Goal: Information Seeking & Learning: Learn about a topic

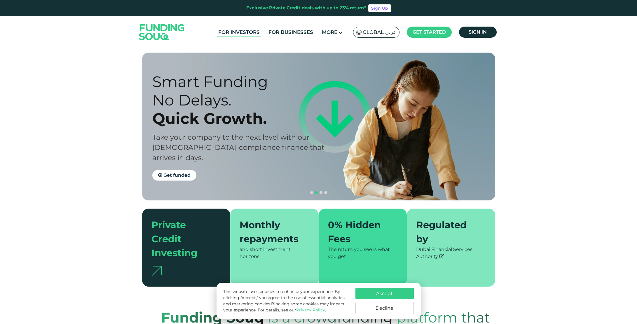
click at [248, 33] on link "For Investors" at bounding box center [239, 32] width 44 height 10
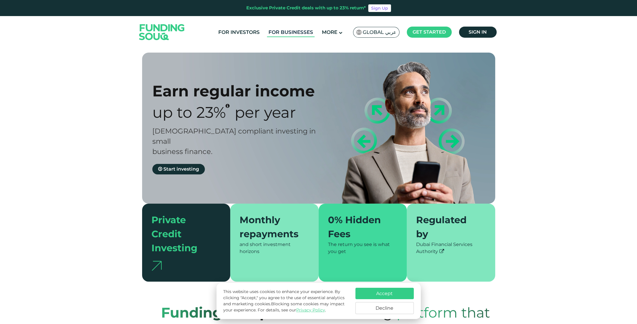
click at [281, 34] on link "For Businesses" at bounding box center [291, 32] width 48 height 10
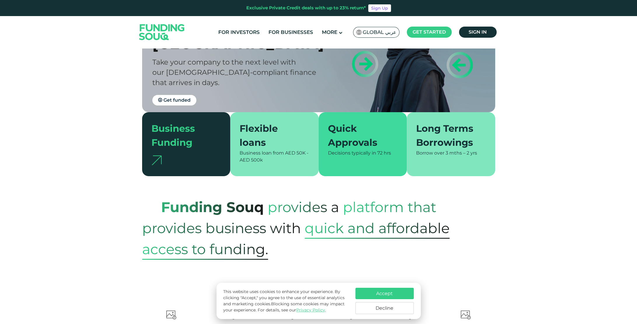
scroll to position [88, 0]
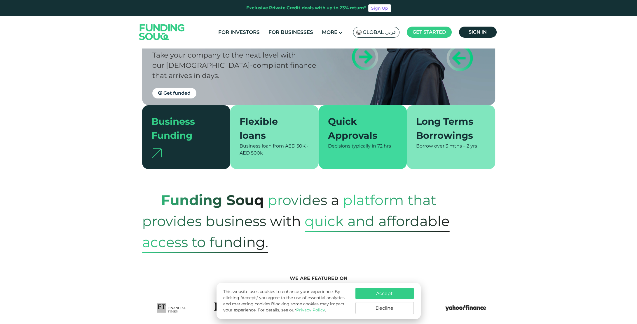
drag, startPoint x: 547, startPoint y: 125, endPoint x: 536, endPoint y: 93, distance: 33.3
drag, startPoint x: 536, startPoint y: 93, endPoint x: 516, endPoint y: 96, distance: 20.3
click at [535, 92] on div "Quick Funding & Direct Lending for SMEs in the UAE Take your company to the nex…" at bounding box center [318, 137] width 637 height 352
drag, startPoint x: 516, startPoint y: 69, endPoint x: 522, endPoint y: 60, distance: 10.9
click at [522, 60] on div "Quick Funding & Direct Lending for SMEs in the UAE Take your company to the nex…" at bounding box center [318, 137] width 637 height 352
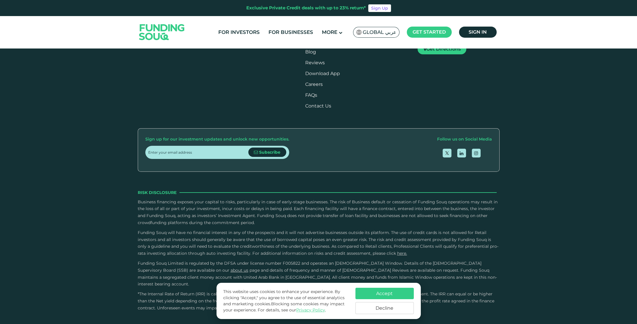
scroll to position [1021, 0]
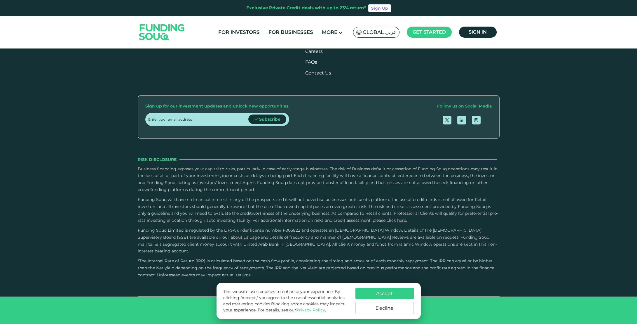
click at [271, 43] on button "What is the due diligence process for businesses?" at bounding box center [318, 34] width 353 height 17
click at [270, 81] on button "Is it possible to repay early and what are the associated penalties?" at bounding box center [318, 71] width 353 height 17
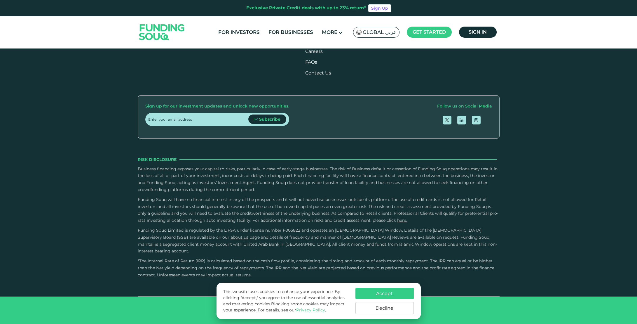
scroll to position [1196, 0]
click at [258, 112] on button "How do I make repayments?" at bounding box center [318, 103] width 353 height 17
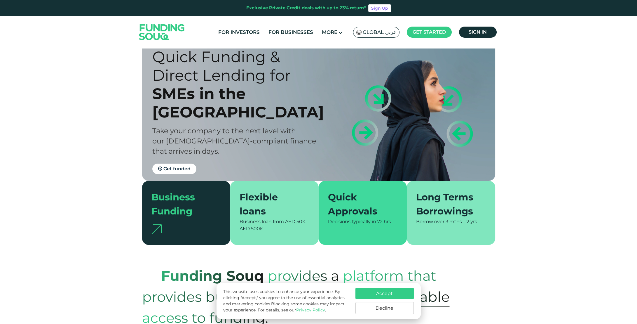
scroll to position [0, 0]
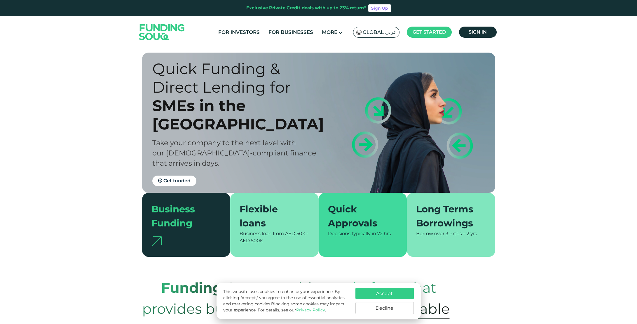
drag, startPoint x: 104, startPoint y: 60, endPoint x: 93, endPoint y: 55, distance: 12.4
click at [94, 56] on div "Quick Funding & Direct Lending for SMEs in the UAE Take your company to the nex…" at bounding box center [318, 224] width 637 height 352
drag, startPoint x: 93, startPoint y: 55, endPoint x: 85, endPoint y: 49, distance: 9.9
click at [86, 49] on div "Quick Funding & Direct Lending for SMEs in the UAE Take your company to the nex…" at bounding box center [318, 224] width 637 height 352
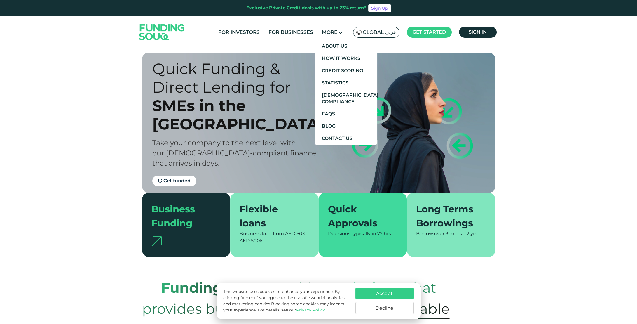
click at [327, 33] on span "More" at bounding box center [329, 32] width 15 height 6
click at [343, 109] on link "FAQs" at bounding box center [346, 114] width 63 height 12
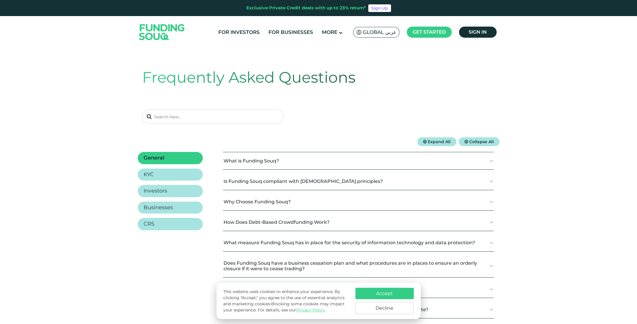
scroll to position [88, 0]
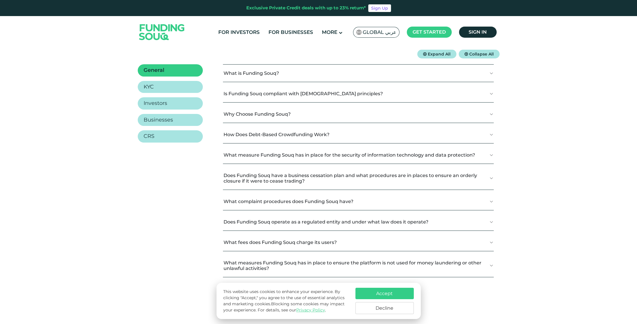
drag, startPoint x: 128, startPoint y: 197, endPoint x: 111, endPoint y: 186, distance: 19.7
click at [112, 188] on div "Frequently Asked Questions Expand All Collapse All General KYC" at bounding box center [318, 138] width 637 height 354
drag, startPoint x: 111, startPoint y: 186, endPoint x: 91, endPoint y: 169, distance: 26.0
click at [101, 174] on div "Frequently Asked Questions Expand All Collapse All General KYC" at bounding box center [318, 138] width 637 height 354
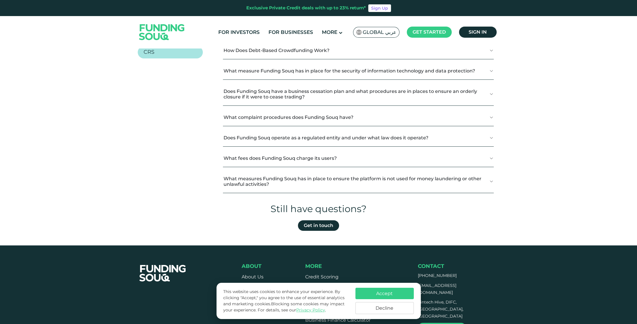
scroll to position [175, 0]
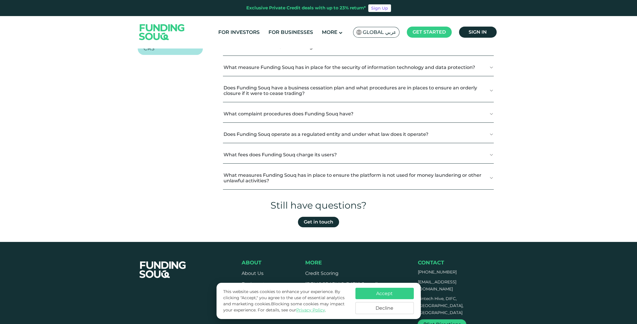
drag, startPoint x: 100, startPoint y: 170, endPoint x: 90, endPoint y: 151, distance: 20.9
click at [92, 156] on div "Frequently Asked Questions Expand All Collapse All General KYC" at bounding box center [318, 50] width 637 height 354
click at [88, 146] on div "Frequently Asked Questions Expand All Collapse All General KYC" at bounding box center [318, 50] width 637 height 354
click at [86, 141] on div "Frequently Asked Questions Expand All Collapse All General KYC" at bounding box center [318, 50] width 637 height 354
drag, startPoint x: 86, startPoint y: 141, endPoint x: 95, endPoint y: 134, distance: 11.0
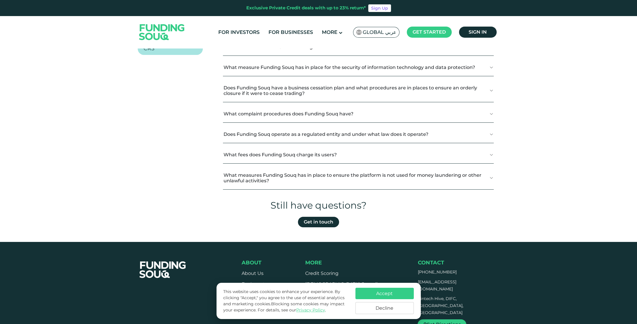
click at [85, 137] on div "Frequently Asked Questions Expand All Collapse All General KYC" at bounding box center [318, 50] width 637 height 354
drag, startPoint x: 101, startPoint y: 133, endPoint x: 94, endPoint y: 122, distance: 13.1
click at [92, 122] on div "Frequently Asked Questions Expand All Collapse All General KYC" at bounding box center [318, 50] width 637 height 354
click at [88, 112] on div "Frequently Asked Questions Expand All Collapse All General KYC" at bounding box center [318, 50] width 637 height 354
click at [347, 149] on button "What fees does Funding Souq charge its users?" at bounding box center [358, 154] width 271 height 17
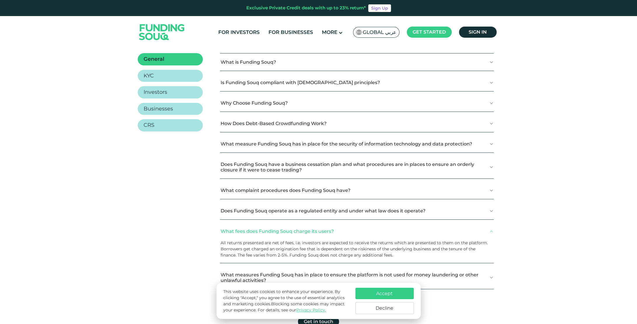
scroll to position [29, 0]
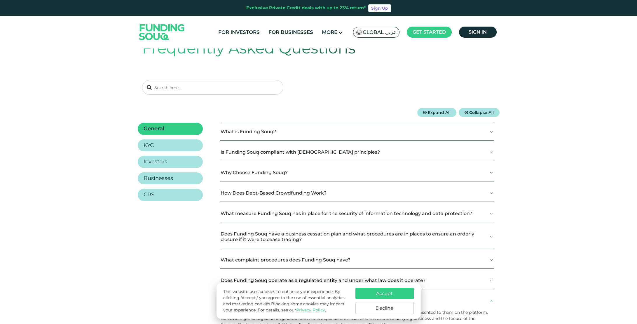
click at [276, 95] on div "Frequently Asked Questions" at bounding box center [318, 65] width 353 height 85
drag, startPoint x: 276, startPoint y: 95, endPoint x: 251, endPoint y: 96, distance: 24.8
click at [253, 96] on div "Frequently Asked Questions" at bounding box center [318, 65] width 353 height 85
drag, startPoint x: 251, startPoint y: 96, endPoint x: 233, endPoint y: 96, distance: 17.5
click at [235, 96] on div "Frequently Asked Questions" at bounding box center [318, 65] width 353 height 85
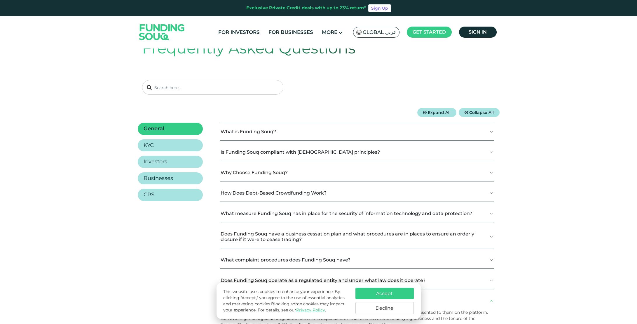
drag, startPoint x: 233, startPoint y: 96, endPoint x: 217, endPoint y: 95, distance: 16.1
click at [217, 95] on div "Frequently Asked Questions" at bounding box center [318, 65] width 353 height 85
click at [130, 109] on div "Frequently Asked Questions Expand All Collapse All General KYC" at bounding box center [318, 207] width 637 height 377
drag, startPoint x: 123, startPoint y: 100, endPoint x: 127, endPoint y: 121, distance: 21.4
click at [114, 91] on section "Frequently Asked Questions" at bounding box center [318, 65] width 637 height 85
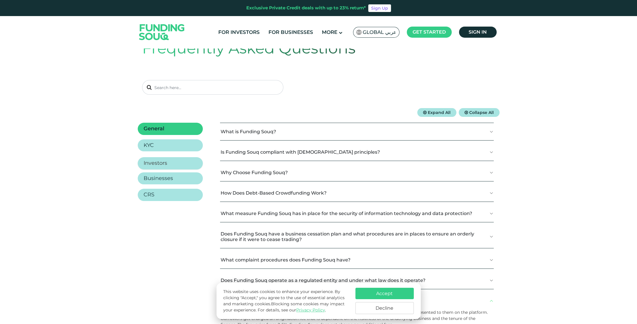
click at [157, 160] on h2 "Investors" at bounding box center [156, 163] width 24 height 6
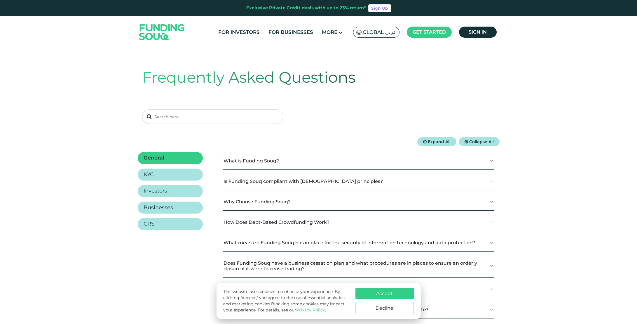
drag, startPoint x: 348, startPoint y: 115, endPoint x: 343, endPoint y: 111, distance: 7.3
click at [343, 111] on div at bounding box center [318, 116] width 353 height 15
drag, startPoint x: 343, startPoint y: 111, endPoint x: 338, endPoint y: 108, distance: 5.0
click at [338, 108] on div "Frequently Asked Questions" at bounding box center [318, 95] width 353 height 85
drag, startPoint x: 338, startPoint y: 108, endPoint x: 336, endPoint y: 105, distance: 3.7
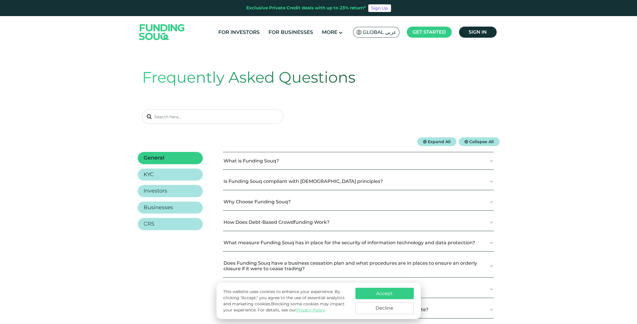
click at [336, 105] on div "Frequently Asked Questions" at bounding box center [318, 95] width 353 height 85
click at [335, 104] on div "Frequently Asked Questions" at bounding box center [318, 95] width 353 height 85
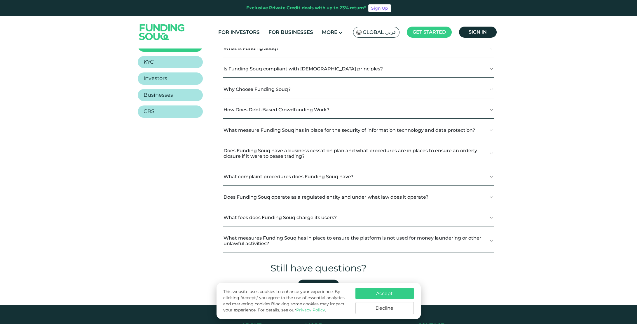
scroll to position [146, 0]
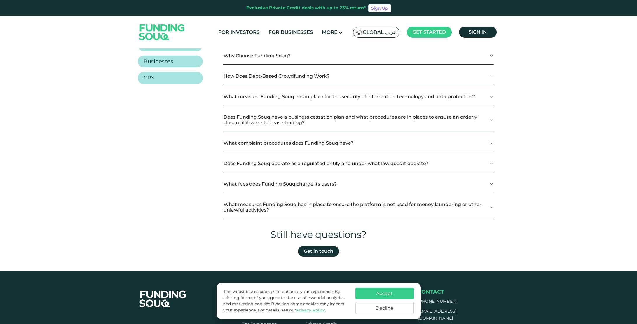
drag, startPoint x: 164, startPoint y: 157, endPoint x: 142, endPoint y: 161, distance: 22.8
click at [142, 161] on div "General KYC Investors Businesses CRS What is Funding Souq?" at bounding box center [319, 116] width 362 height 221
drag, startPoint x: 142, startPoint y: 161, endPoint x: 139, endPoint y: 158, distance: 3.9
click at [139, 158] on div "General KYC Investors Businesses CRS What is Funding Souq?" at bounding box center [319, 116] width 362 height 221
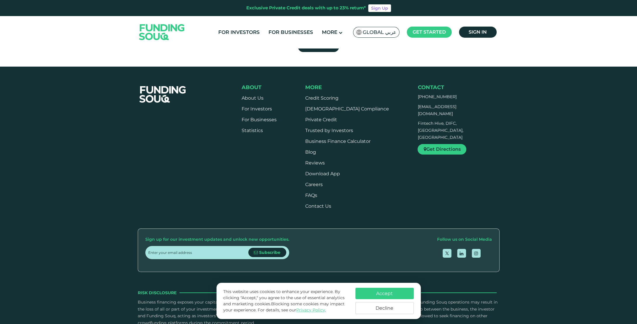
drag, startPoint x: 138, startPoint y: 155, endPoint x: 113, endPoint y: 149, distance: 25.8
click at [111, 148] on div "About About Us For Investors For Businesses" at bounding box center [318, 256] width 637 height 345
click at [111, 147] on div "About About Us For Investors For Businesses" at bounding box center [318, 256] width 637 height 345
click at [323, 120] on link "Private Credit" at bounding box center [321, 120] width 32 height 6
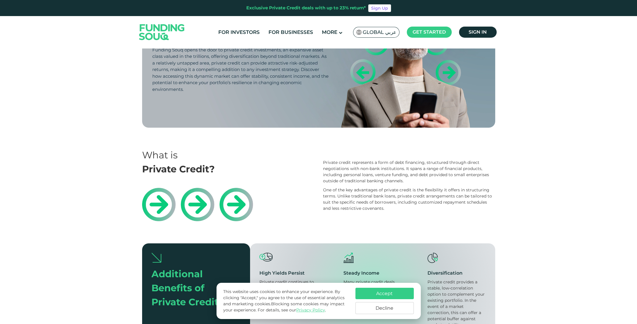
scroll to position [88, 0]
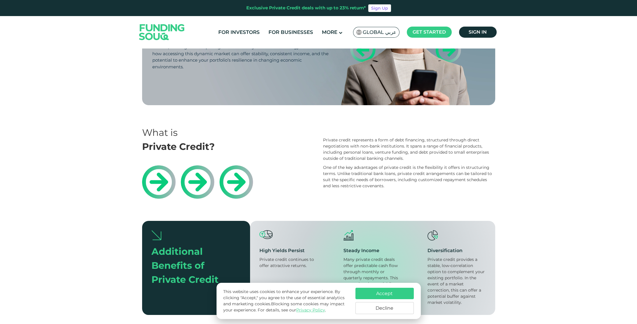
drag, startPoint x: 451, startPoint y: 123, endPoint x: 433, endPoint y: 123, distance: 17.5
click at [433, 123] on section "What is Private Credit? Private credit represents a form of debt financing, str…" at bounding box center [318, 152] width 637 height 95
drag, startPoint x: 433, startPoint y: 123, endPoint x: 415, endPoint y: 123, distance: 17.8
click at [418, 123] on section "What is Private Credit? Private credit represents a form of debt financing, str…" at bounding box center [318, 152] width 637 height 95
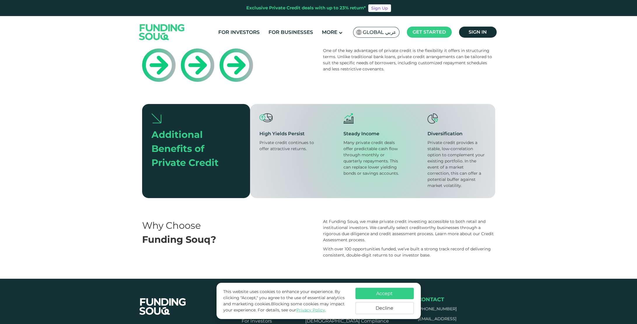
click at [386, 294] on button "Accept" at bounding box center [384, 292] width 58 height 11
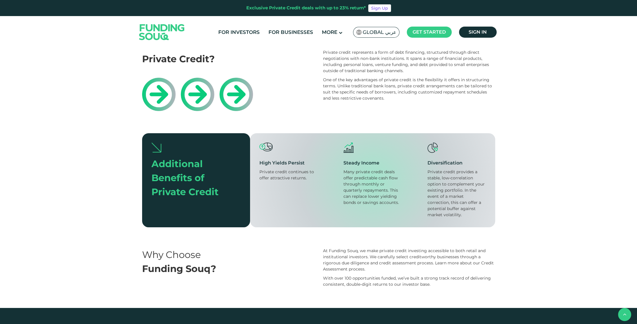
scroll to position [0, 0]
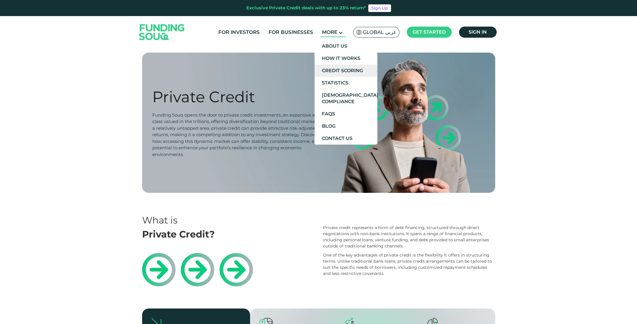
click at [350, 69] on link "Credit Scoring" at bounding box center [346, 70] width 63 height 12
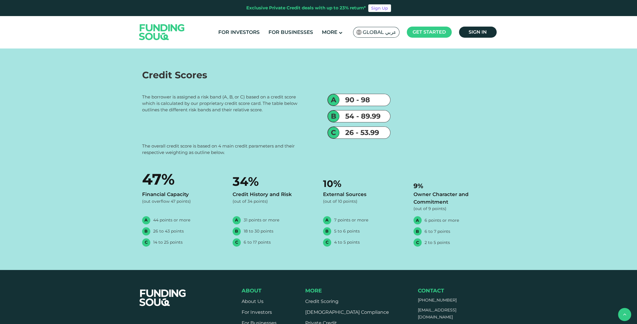
scroll to position [321, 0]
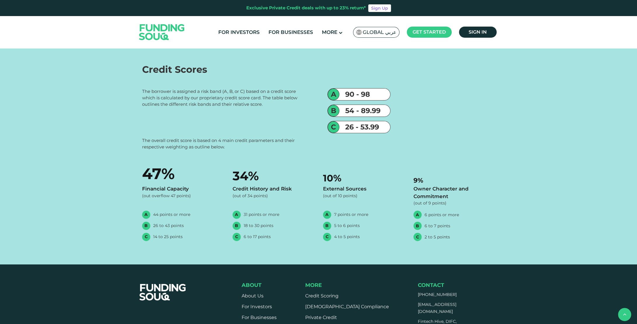
drag, startPoint x: 280, startPoint y: 111, endPoint x: 195, endPoint y: 253, distance: 166.2
click at [195, 253] on div "Credit Scores The borrower is assigned a risk band (A, B, or C) based on a cred…" at bounding box center [318, 153] width 637 height 222
click at [227, 104] on div "The borrower is assigned a risk band (A, B, or C) based on a credit score which…" at bounding box center [226, 97] width 168 height 19
click at [220, 105] on div "The borrower is assigned a risk band (A, B, or C) based on a credit score which…" at bounding box center [226, 97] width 168 height 19
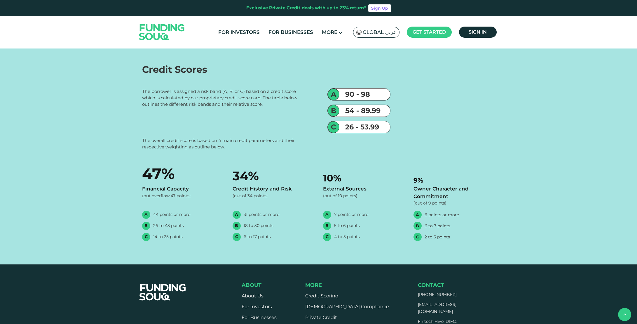
click at [218, 106] on div "The borrower is assigned a risk band (A, B, or C) based on a credit score which…" at bounding box center [226, 97] width 168 height 19
drag, startPoint x: 218, startPoint y: 106, endPoint x: 191, endPoint y: 111, distance: 27.6
click at [208, 105] on div "The borrower is assigned a risk band (A, B, or C) based on a credit score which…" at bounding box center [226, 97] width 168 height 19
click at [191, 111] on div "The borrower is assigned a risk band (A, B, or C) based on a credit score which…" at bounding box center [226, 107] width 168 height 39
drag, startPoint x: 191, startPoint y: 111, endPoint x: 167, endPoint y: 104, distance: 25.6
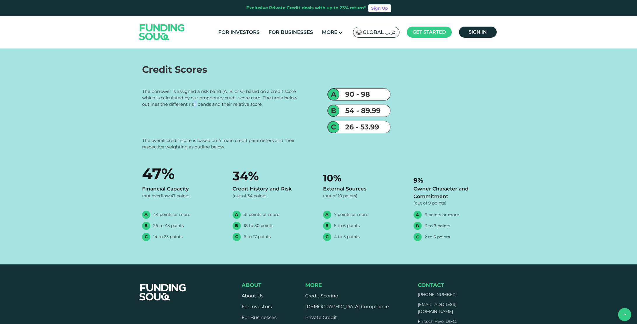
click at [167, 104] on div "The borrower is assigned a risk band (A, B, or C) based on a credit score which…" at bounding box center [226, 97] width 168 height 19
click at [493, 103] on div "A 90 - 98 B 54 - 89.99 C 26 - 53.99" at bounding box center [411, 112] width 168 height 49
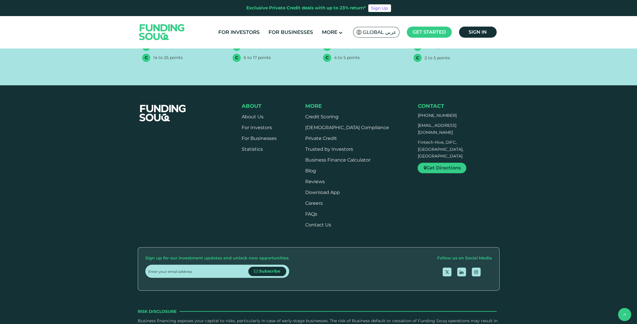
scroll to position [554, 0]
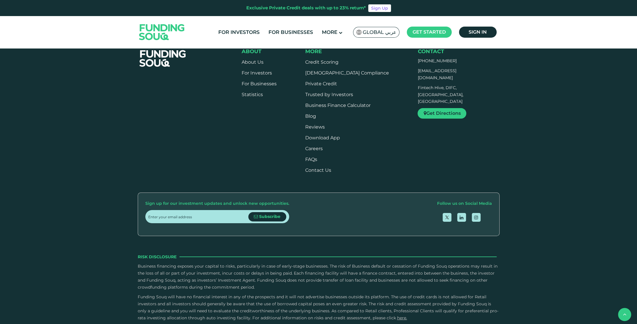
drag, startPoint x: 153, startPoint y: 155, endPoint x: 125, endPoint y: 138, distance: 33.5
click at [125, 138] on div "About About Us For Investors For Businesses" at bounding box center [318, 220] width 637 height 345
drag, startPoint x: 125, startPoint y: 138, endPoint x: 116, endPoint y: 123, distance: 17.4
click at [116, 123] on div "About About Us For Investors For Businesses" at bounding box center [318, 220] width 637 height 345
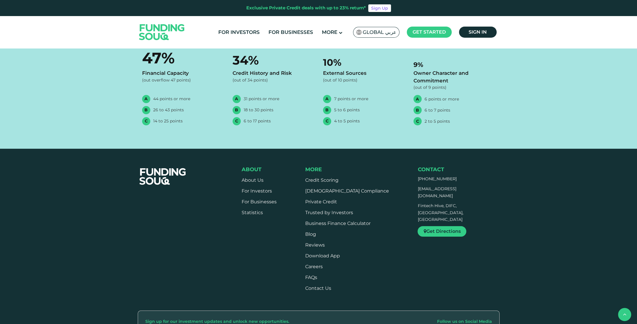
scroll to position [408, 0]
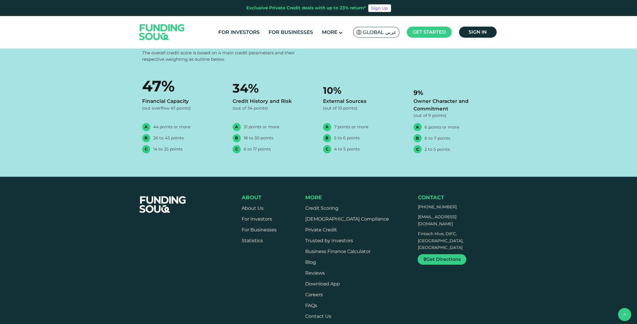
drag, startPoint x: 273, startPoint y: 154, endPoint x: 267, endPoint y: 154, distance: 5.8
drag, startPoint x: 267, startPoint y: 154, endPoint x: 239, endPoint y: 156, distance: 28.4
drag, startPoint x: 239, startPoint y: 156, endPoint x: 229, endPoint y: 153, distance: 10.6
click at [232, 157] on div "Credit Scores The borrower is assigned a risk band (A, B, or C) based on a cred…" at bounding box center [318, 65] width 637 height 222
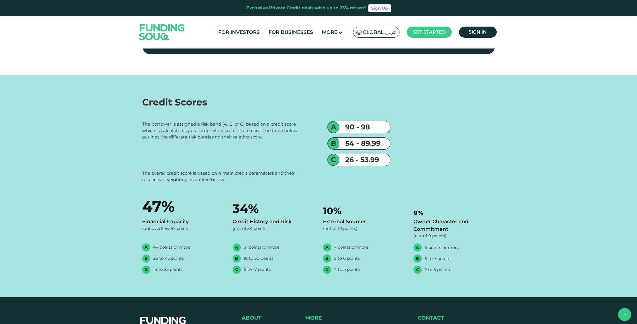
scroll to position [233, 0]
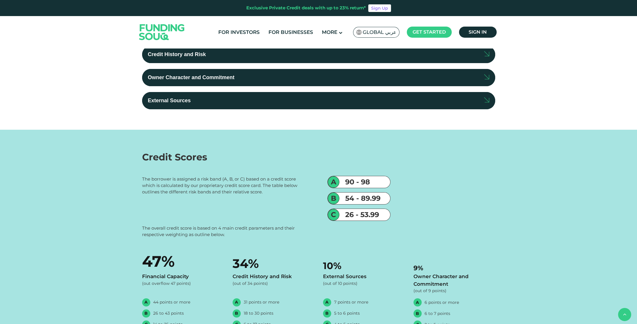
click at [362, 134] on div "Credit Scores The borrower is assigned a risk band (A, B, or C) based on a cred…" at bounding box center [318, 241] width 637 height 222
drag, startPoint x: 362, startPoint y: 134, endPoint x: 324, endPoint y: 126, distance: 38.2
click at [324, 126] on div "Credit Parameters Financial Capacity Our Credit Team carefully analyzes the fin…" at bounding box center [318, 18] width 637 height 224
drag, startPoint x: 410, startPoint y: 129, endPoint x: 388, endPoint y: 129, distance: 21.6
click at [400, 129] on div "Credit Parameters Financial Capacity Our Credit Team carefully analyzes the fin…" at bounding box center [318, 18] width 637 height 224
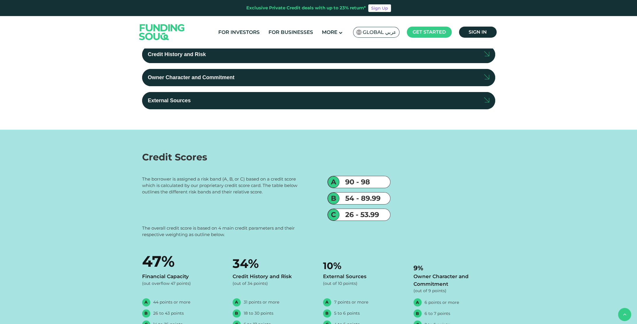
click at [388, 129] on div "Credit Parameters Financial Capacity Our Credit Team carefully analyzes the fin…" at bounding box center [318, 18] width 637 height 224
click at [386, 128] on div "Credit Parameters Financial Capacity Our Credit Team carefully analyzes the fin…" at bounding box center [318, 18] width 637 height 224
click at [379, 128] on div "Credit Parameters Financial Capacity Our Credit Team carefully analyzes the fin…" at bounding box center [318, 18] width 637 height 224
click at [338, 130] on div "Credit Scores The borrower is assigned a risk band (A, B, or C) based on a cred…" at bounding box center [318, 241] width 637 height 222
drag, startPoint x: 337, startPoint y: 130, endPoint x: 318, endPoint y: 132, distance: 18.4
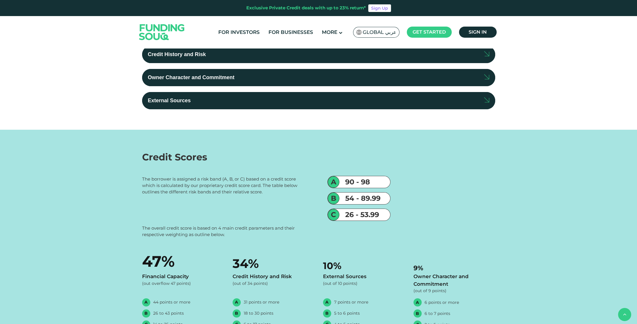
click at [318, 132] on div "Credit Scores The borrower is assigned a risk band (A, B, or C) based on a cred…" at bounding box center [318, 241] width 637 height 222
click at [305, 135] on div "Credit Scores The borrower is assigned a risk band (A, B, or C) based on a cred…" at bounding box center [318, 241] width 637 height 222
drag, startPoint x: 295, startPoint y: 136, endPoint x: 292, endPoint y: 136, distance: 3.5
click at [295, 136] on div "Credit Scores The borrower is assigned a risk band (A, B, or C) based on a cred…" at bounding box center [318, 241] width 637 height 222
drag, startPoint x: 292, startPoint y: 136, endPoint x: 296, endPoint y: 137, distance: 4.0
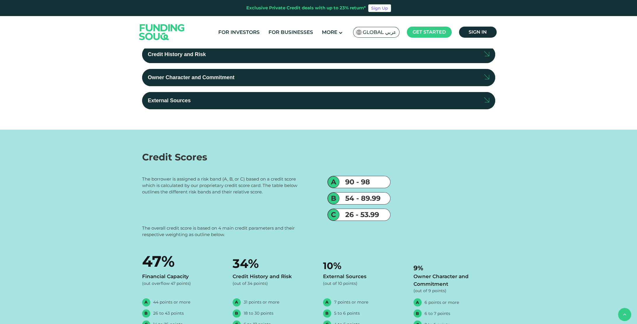
drag, startPoint x: 292, startPoint y: 138, endPoint x: 299, endPoint y: 141, distance: 7.6
click at [299, 141] on div "Credit Scores The borrower is assigned a risk band (A, B, or C) based on a cred…" at bounding box center [318, 241] width 637 height 222
click at [298, 140] on div "Credit Scores The borrower is assigned a risk band (A, B, or C) based on a cred…" at bounding box center [318, 241] width 637 height 222
drag, startPoint x: 298, startPoint y: 140, endPoint x: 300, endPoint y: 137, distance: 3.8
click at [300, 137] on div "Credit Scores The borrower is assigned a risk band (A, B, or C) based on a cred…" at bounding box center [318, 241] width 637 height 222
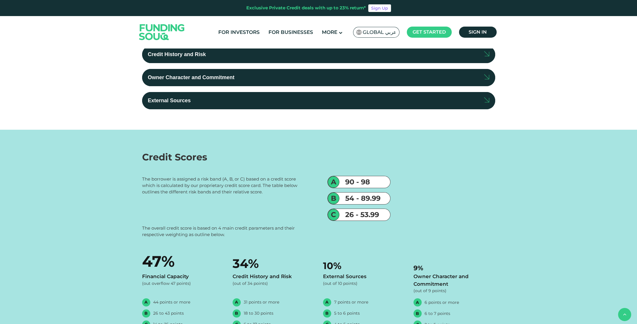
drag, startPoint x: 303, startPoint y: 150, endPoint x: 304, endPoint y: 156, distance: 5.4
click at [305, 156] on div "Credit Scores The borrower is assigned a risk band (A, B, or C) based on a cred…" at bounding box center [318, 241] width 637 height 222
click at [292, 151] on div "Credit Scores" at bounding box center [318, 157] width 353 height 14
click at [271, 149] on div "Credit Scores The borrower is assigned a risk band (A, B, or C) based on a cred…" at bounding box center [318, 241] width 637 height 222
drag, startPoint x: 266, startPoint y: 148, endPoint x: 181, endPoint y: 158, distance: 85.5
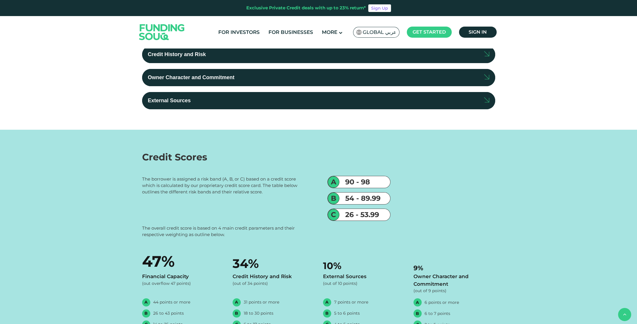
click at [215, 156] on div "Credit Scores The borrower is assigned a risk band (A, B, or C) based on a cred…" at bounding box center [318, 241] width 637 height 222
drag, startPoint x: 206, startPoint y: 175, endPoint x: 263, endPoint y: 179, distance: 57.3
click at [263, 179] on div "Credit Scores The borrower is assigned a risk band (A, B, or C) based on a cred…" at bounding box center [318, 241] width 637 height 222
drag, startPoint x: 263, startPoint y: 179, endPoint x: 261, endPoint y: 177, distance: 3.3
click at [208, 152] on div "Credit Scores" at bounding box center [318, 157] width 353 height 14
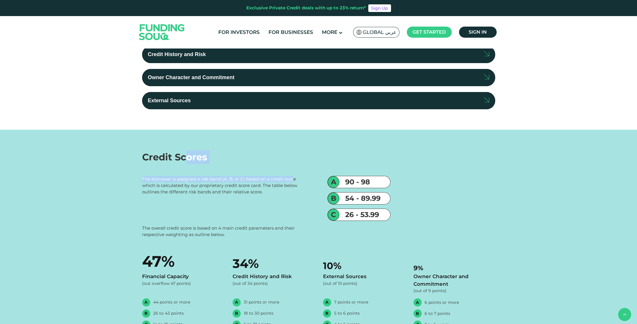
click at [193, 137] on div "Credit Scores The borrower is assigned a risk band (A, B, or C) based on a cred…" at bounding box center [318, 241] width 637 height 222
click at [299, 160] on div "Credit Scores" at bounding box center [318, 157] width 353 height 14
click at [281, 159] on div "Credit Scores" at bounding box center [318, 157] width 353 height 14
drag, startPoint x: 281, startPoint y: 159, endPoint x: 242, endPoint y: 141, distance: 43.3
click at [258, 151] on div "Credit Scores" at bounding box center [318, 157] width 353 height 14
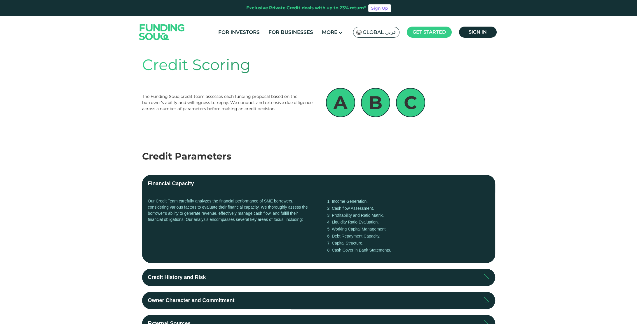
scroll to position [0, 0]
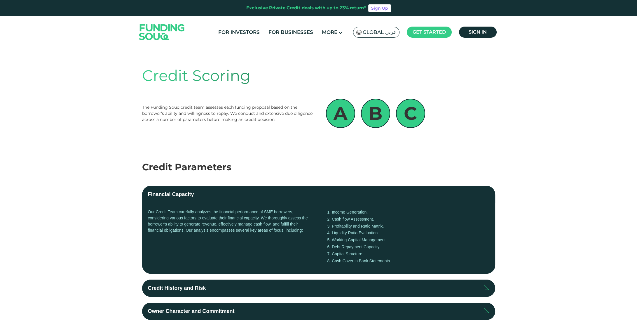
click at [462, 109] on div "A B C" at bounding box center [409, 113] width 172 height 29
drag, startPoint x: 462, startPoint y: 109, endPoint x: 457, endPoint y: 100, distance: 10.6
click at [457, 100] on div "A B C" at bounding box center [409, 113] width 172 height 29
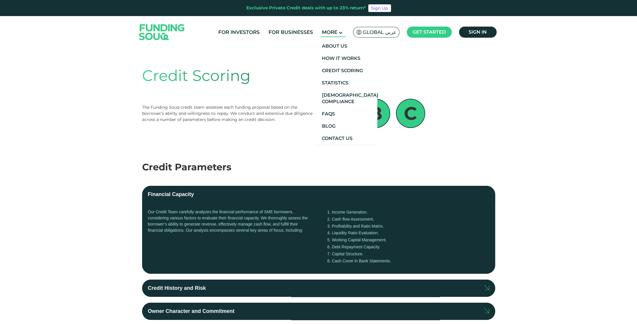
click at [335, 34] on span "More" at bounding box center [329, 32] width 15 height 6
click at [347, 81] on link "Statistics" at bounding box center [346, 83] width 63 height 12
